Goal: Task Accomplishment & Management: Use online tool/utility

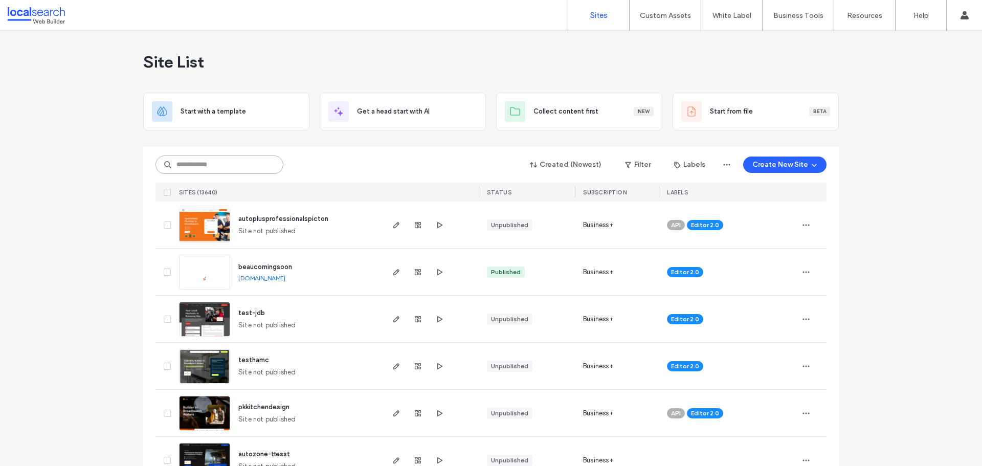
click at [249, 160] on input at bounding box center [219, 164] width 128 height 18
paste input "********"
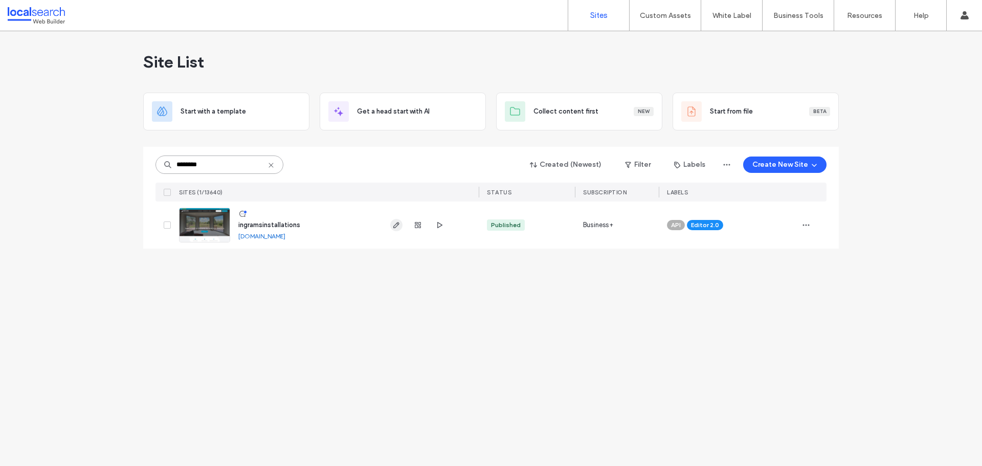
type input "********"
click at [398, 225] on icon "button" at bounding box center [396, 225] width 8 height 8
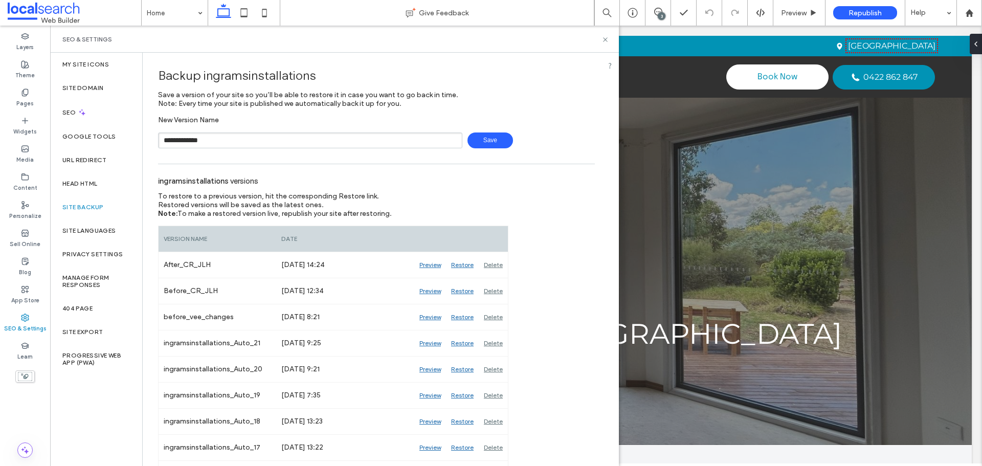
type input "**********"
click at [487, 141] on span "Save" at bounding box center [490, 140] width 46 height 16
click at [603, 38] on use at bounding box center [605, 39] width 4 height 4
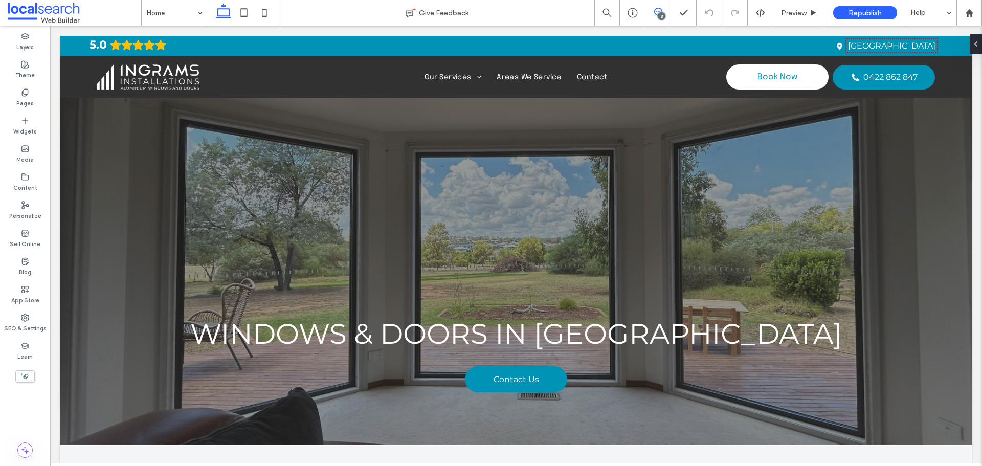
click at [660, 10] on icon at bounding box center [658, 12] width 8 height 8
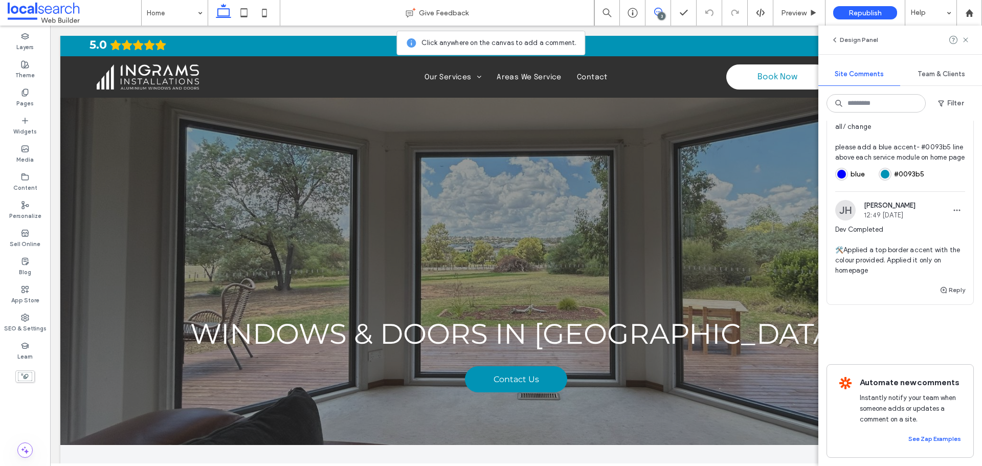
scroll to position [439, 0]
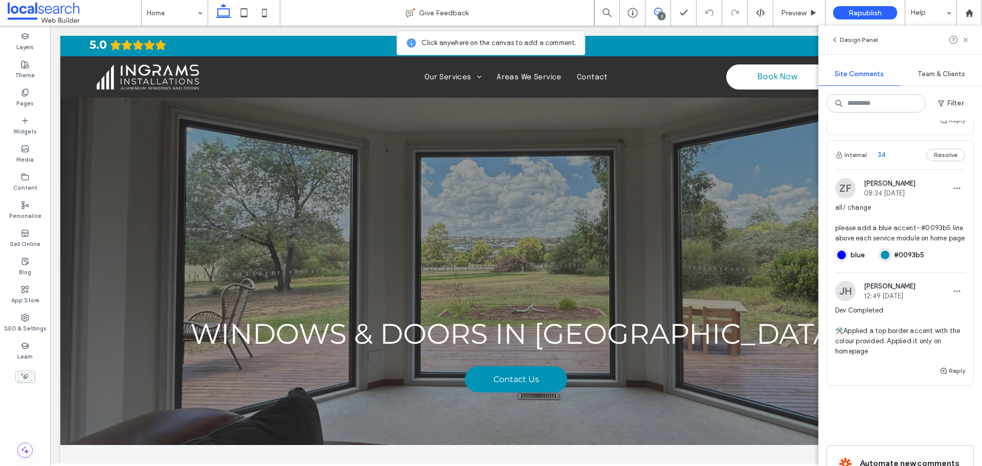
click at [842, 180] on img at bounding box center [845, 188] width 20 height 20
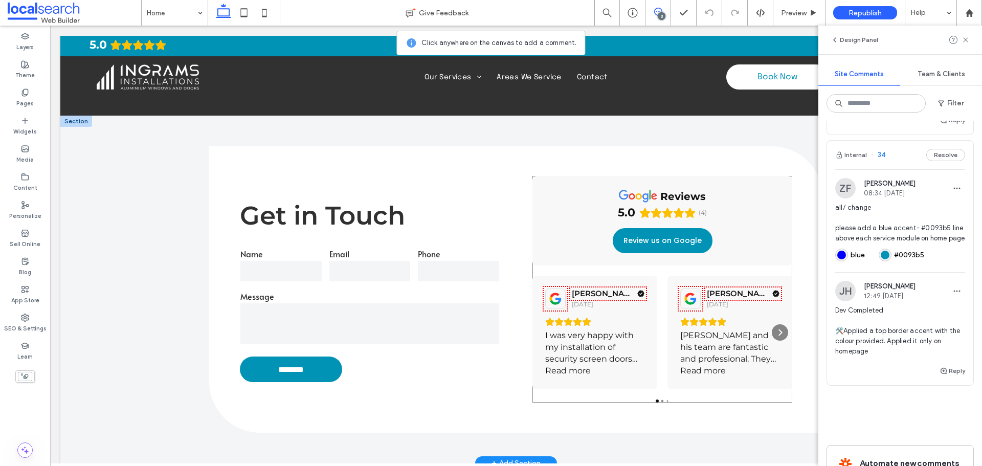
scroll to position [2015, 0]
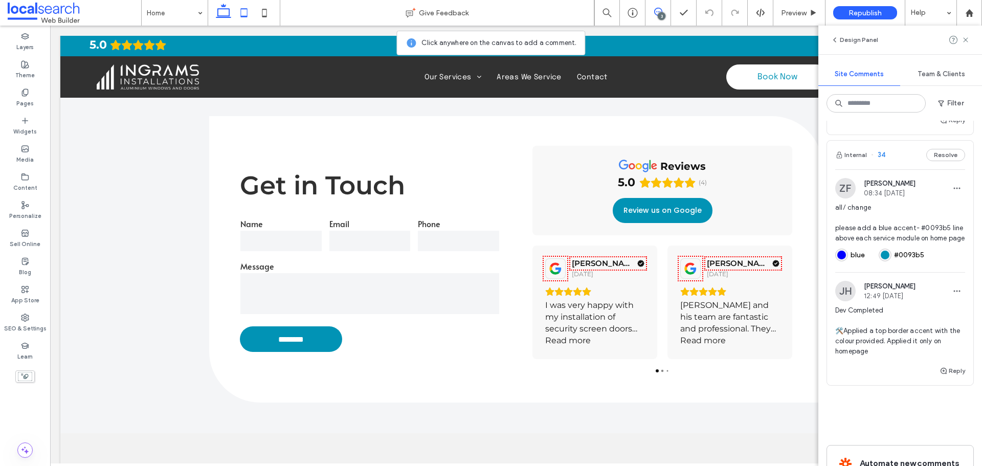
click at [248, 9] on icon at bounding box center [244, 13] width 20 height 20
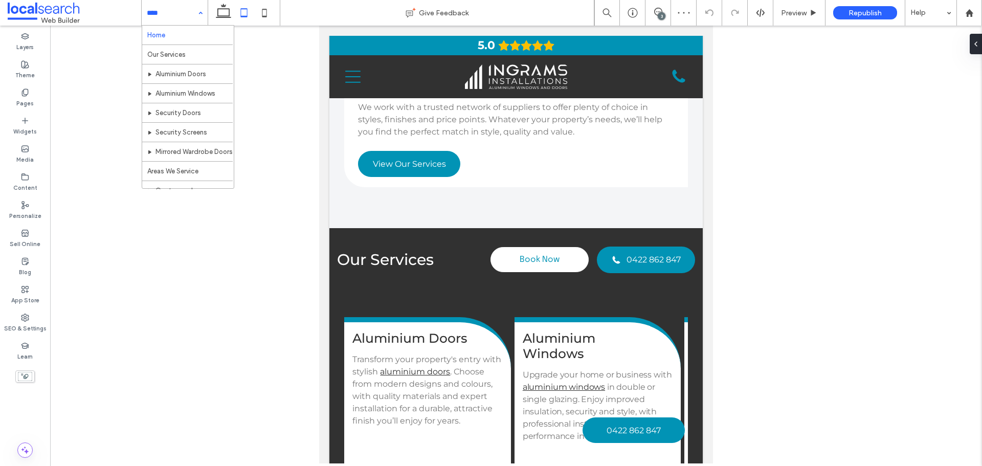
scroll to position [0, 0]
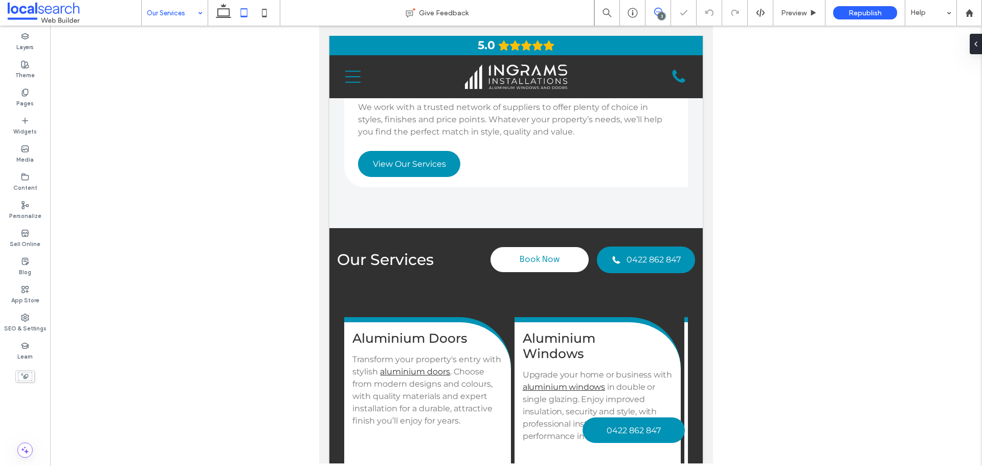
click at [666, 12] on span at bounding box center [657, 12] width 25 height 8
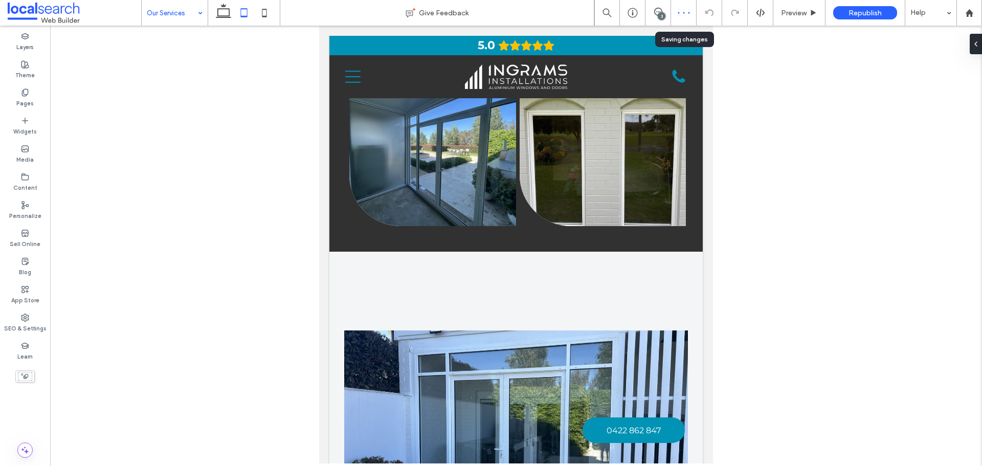
scroll to position [0, 5]
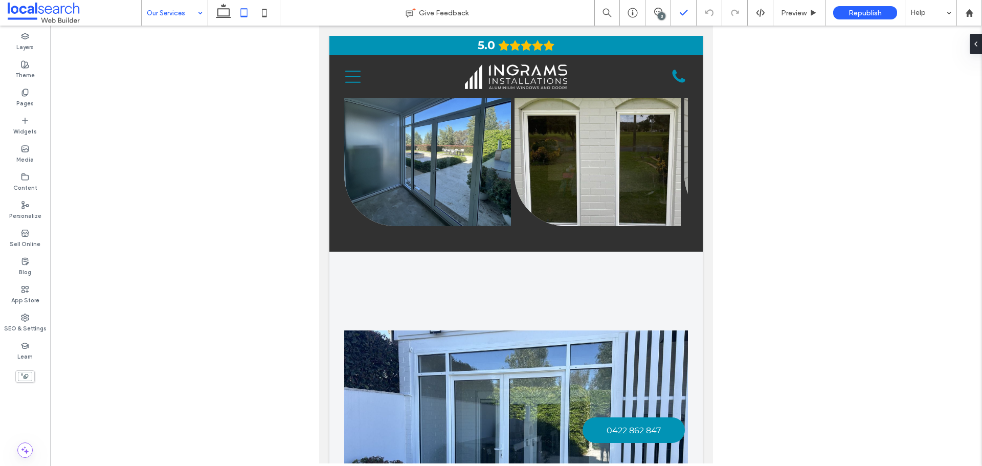
click at [663, 13] on div "3" at bounding box center [661, 16] width 8 height 8
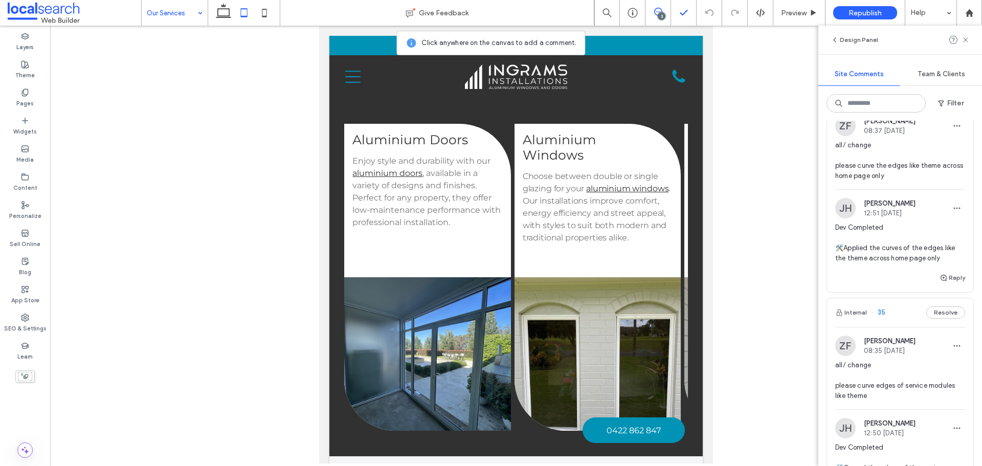
scroll to position [0, 0]
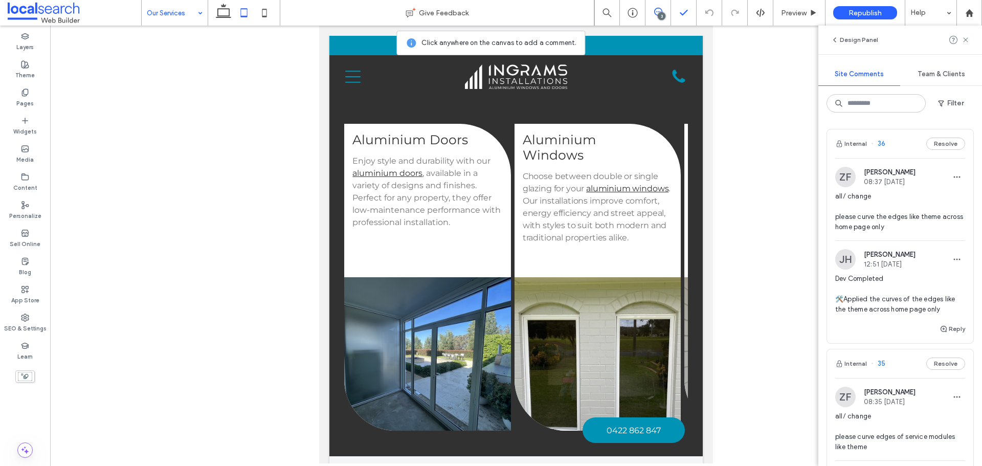
click at [840, 173] on img at bounding box center [845, 177] width 20 height 20
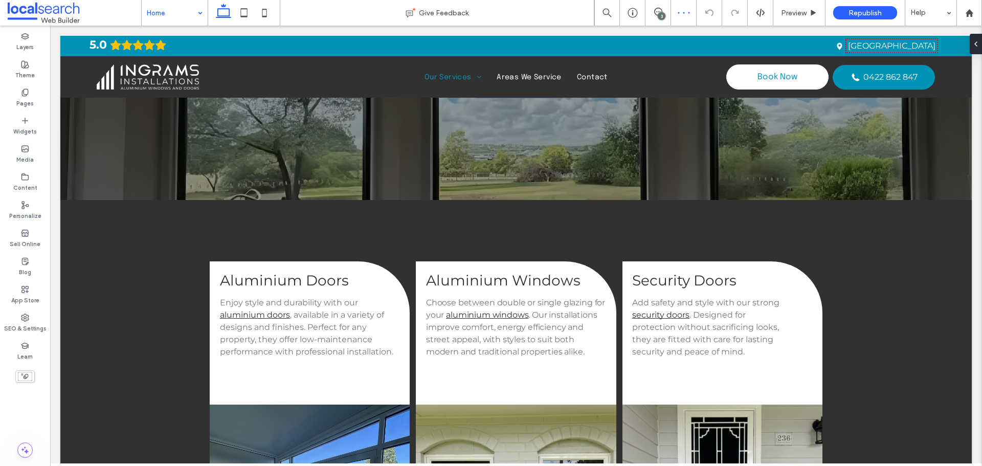
click at [658, 13] on div "3" at bounding box center [661, 16] width 8 height 8
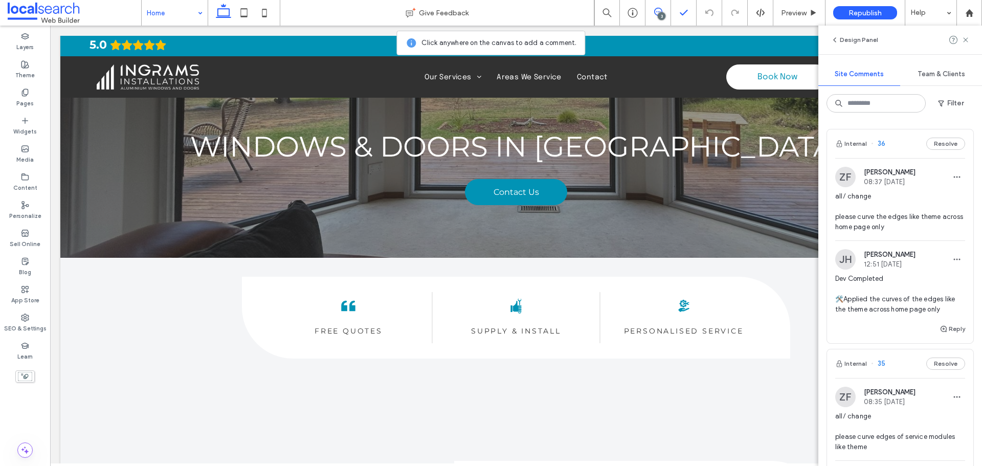
click at [845, 169] on img at bounding box center [845, 177] width 20 height 20
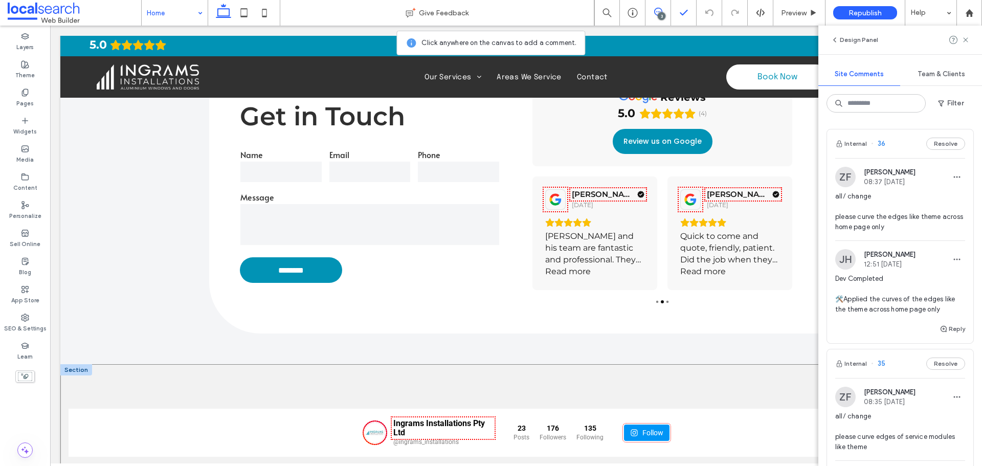
scroll to position [2283, 0]
